Goal: Navigation & Orientation: Go to known website

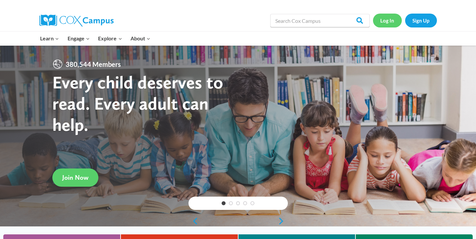
click at [385, 23] on link "Log In" at bounding box center [387, 21] width 29 height 14
click at [385, 20] on link "Log In" at bounding box center [387, 21] width 29 height 14
